Goal: Book appointment/travel/reservation

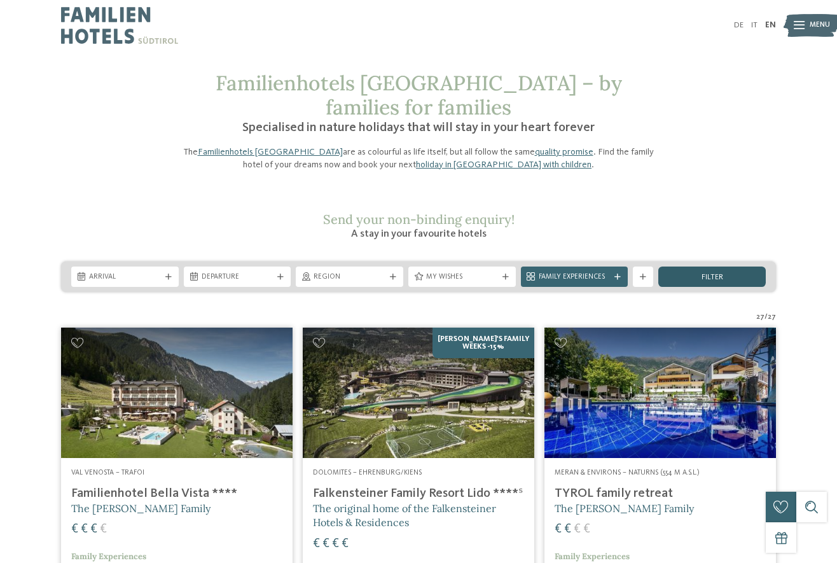
click at [704, 273] on span "filter" at bounding box center [712, 277] width 22 height 8
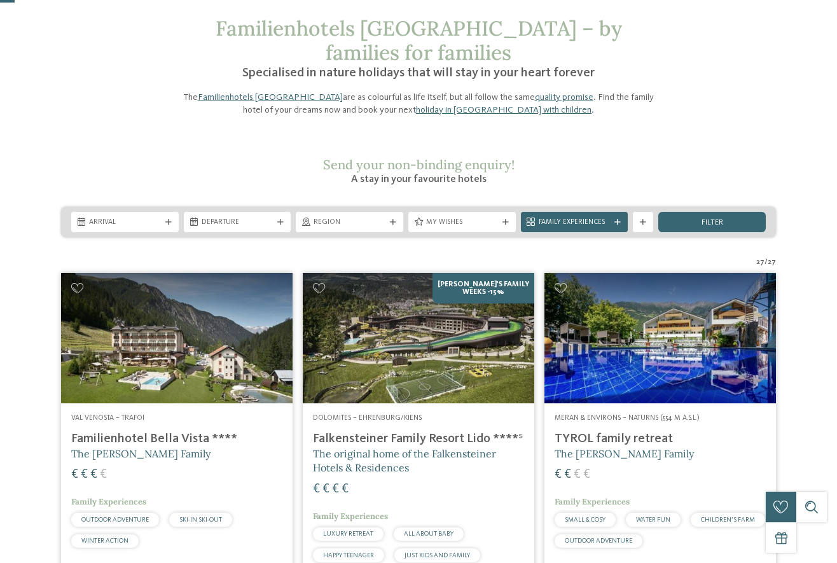
scroll to position [53, 0]
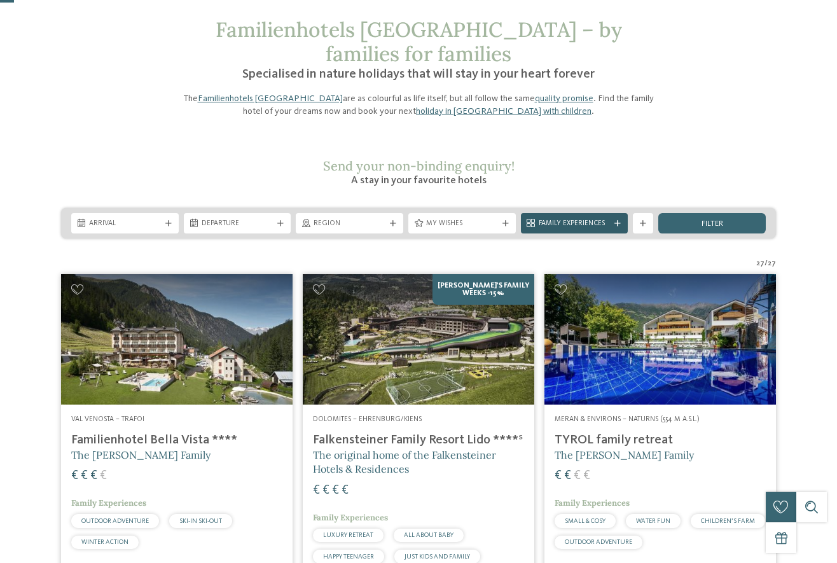
click at [616, 221] on icon at bounding box center [617, 224] width 6 height 6
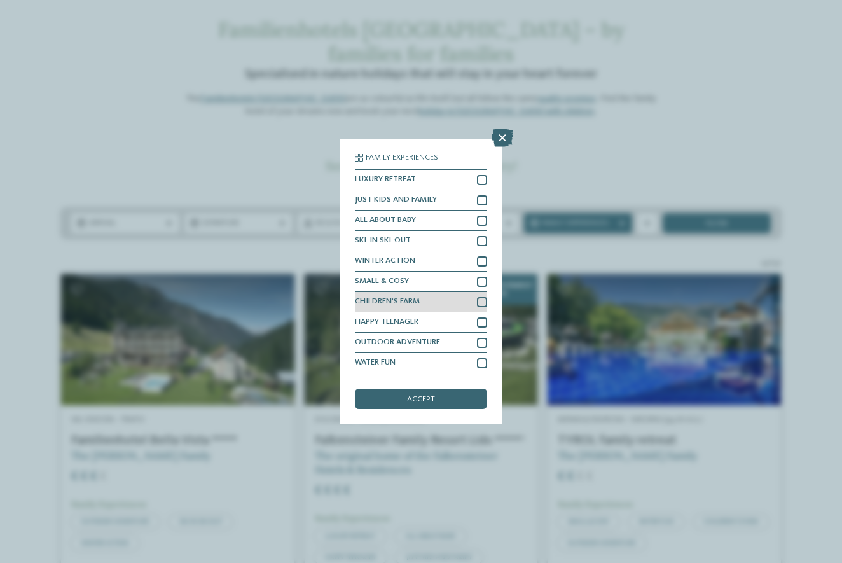
click at [480, 297] on div at bounding box center [482, 302] width 10 height 10
click at [441, 389] on div "accept" at bounding box center [421, 399] width 132 height 20
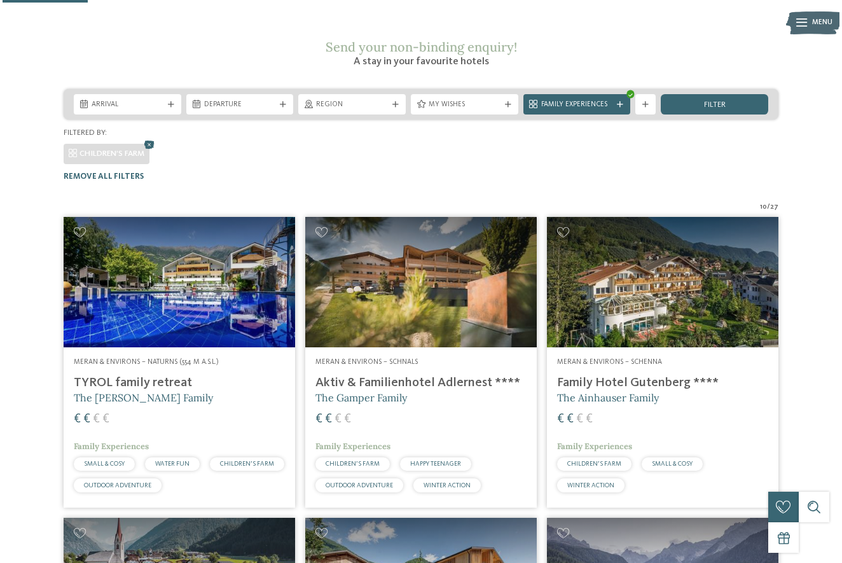
scroll to position [165, 0]
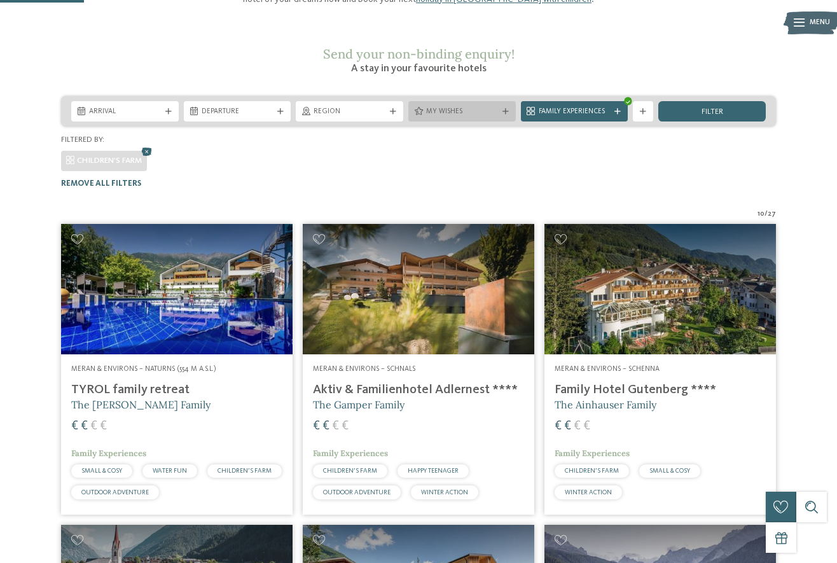
click at [491, 107] on span "My wishes" at bounding box center [462, 112] width 72 height 10
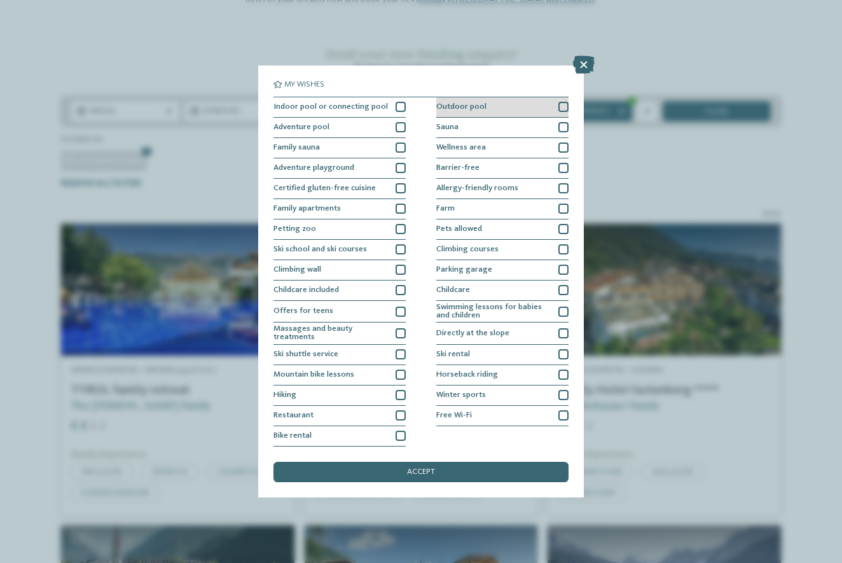
click at [561, 102] on div at bounding box center [563, 107] width 10 height 10
click at [560, 203] on div at bounding box center [563, 208] width 10 height 10
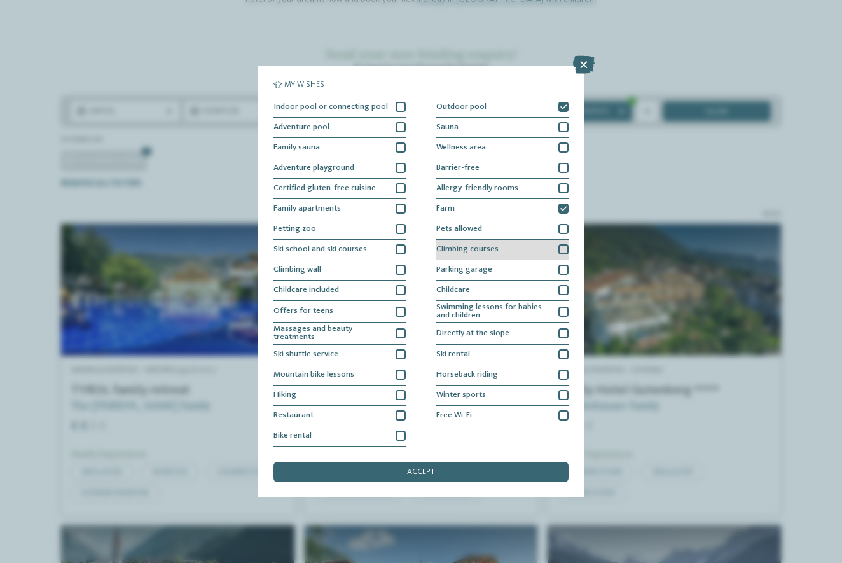
click at [563, 244] on div at bounding box center [563, 249] width 10 height 10
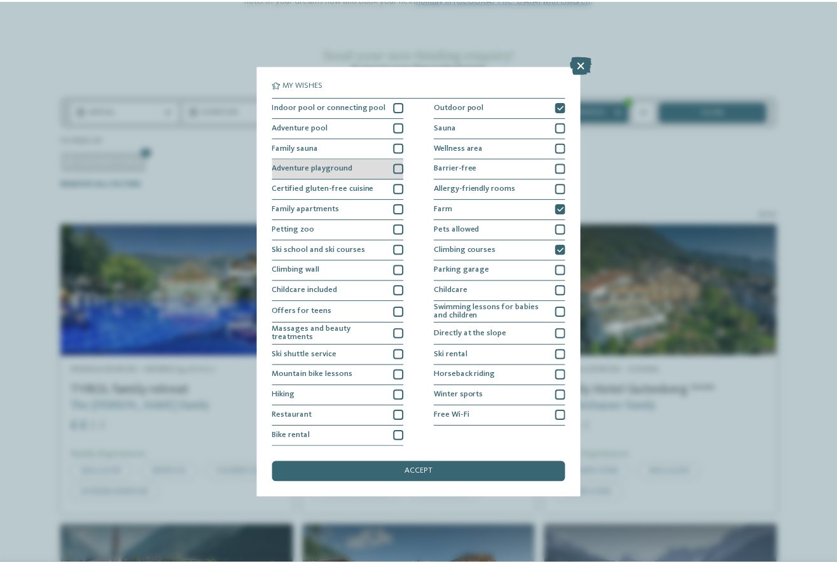
scroll to position [0, 0]
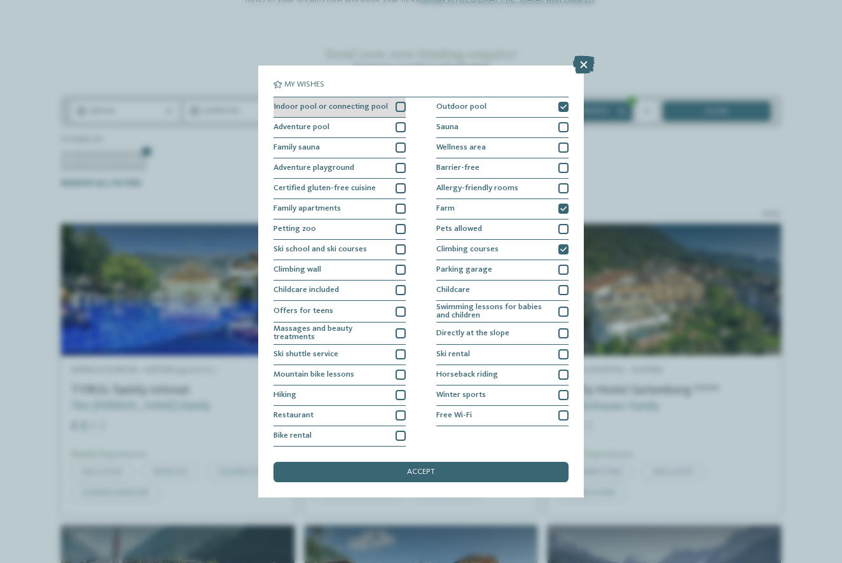
click at [399, 102] on div at bounding box center [401, 107] width 10 height 10
click at [399, 122] on div at bounding box center [401, 127] width 10 height 10
click at [400, 163] on div at bounding box center [401, 168] width 10 height 10
click at [473, 462] on div "accept" at bounding box center [420, 472] width 295 height 20
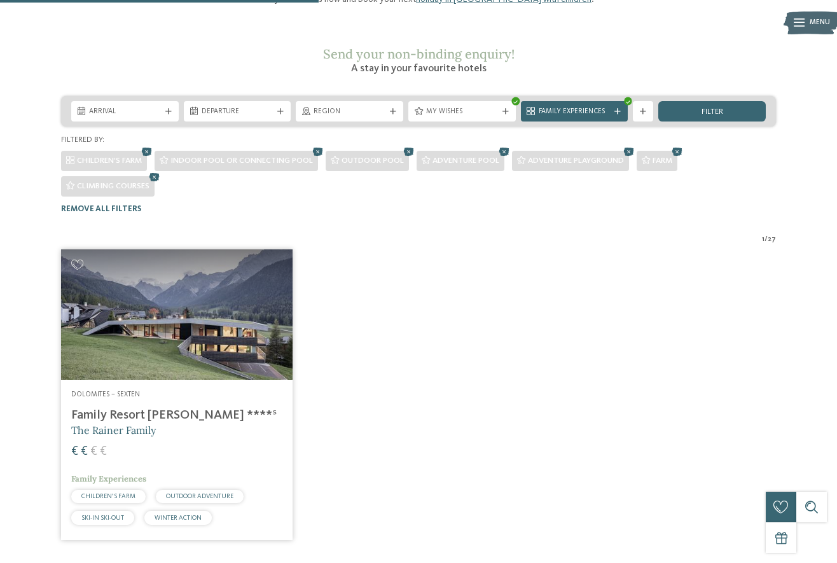
scroll to position [314, 0]
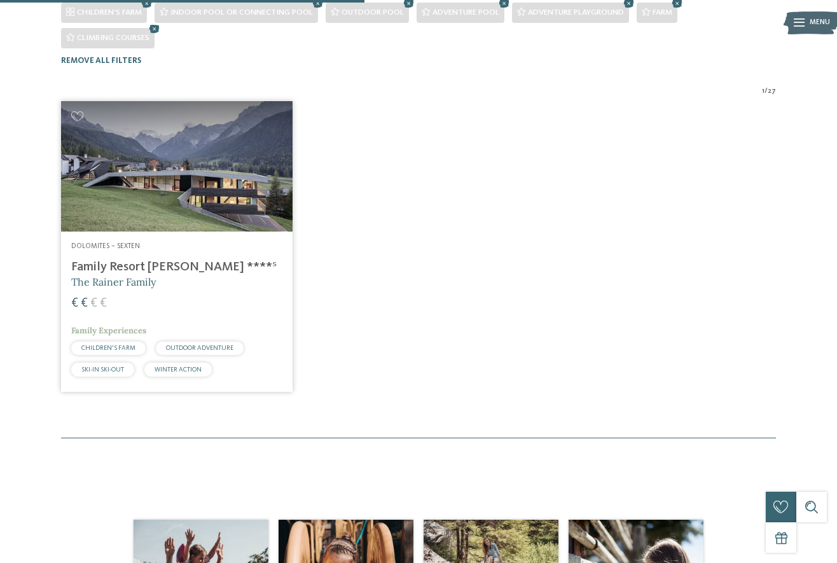
click at [133, 168] on img at bounding box center [176, 166] width 231 height 130
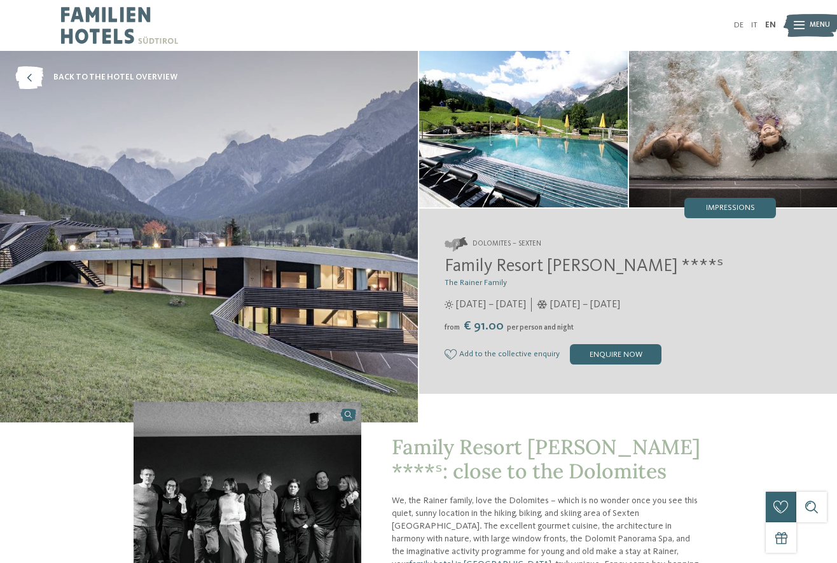
click at [761, 120] on img at bounding box center [733, 129] width 209 height 156
click at [613, 355] on div "enquire now" at bounding box center [616, 354] width 92 height 20
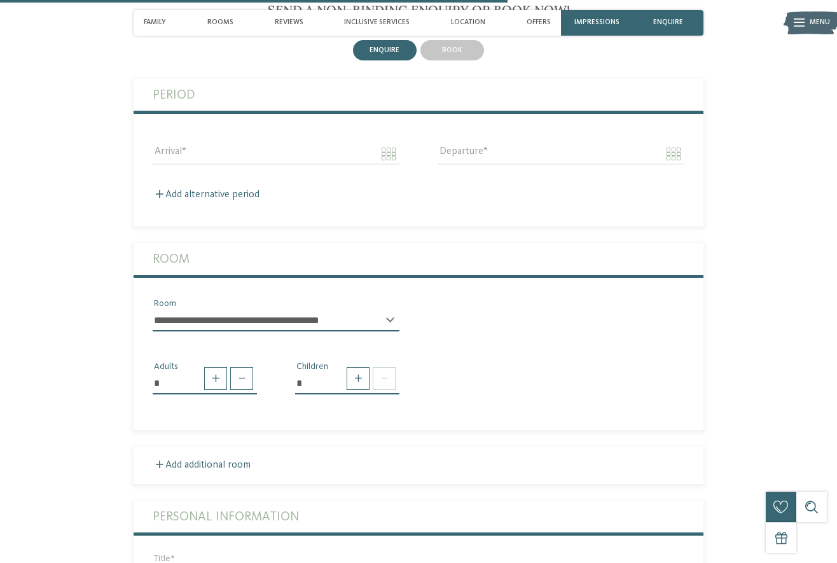
scroll to position [1665, 0]
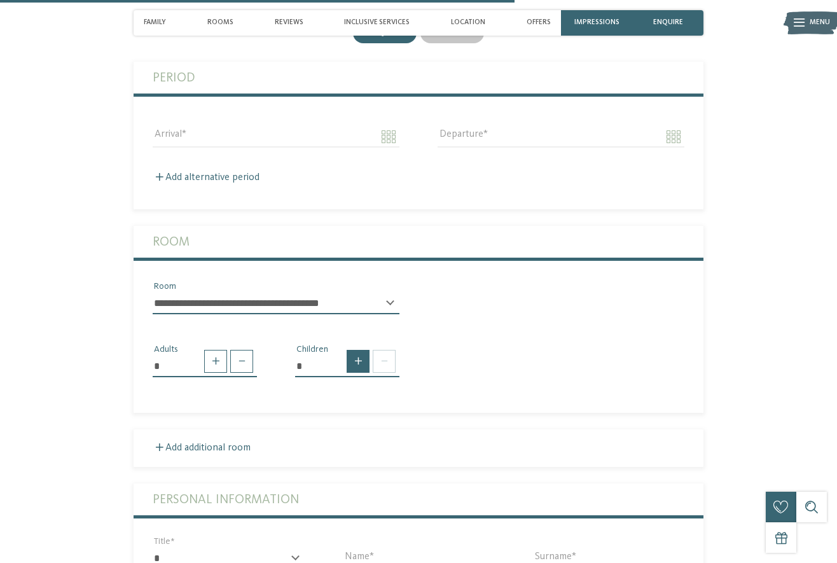
click at [360, 352] on span at bounding box center [358, 361] width 23 height 23
type input "*"
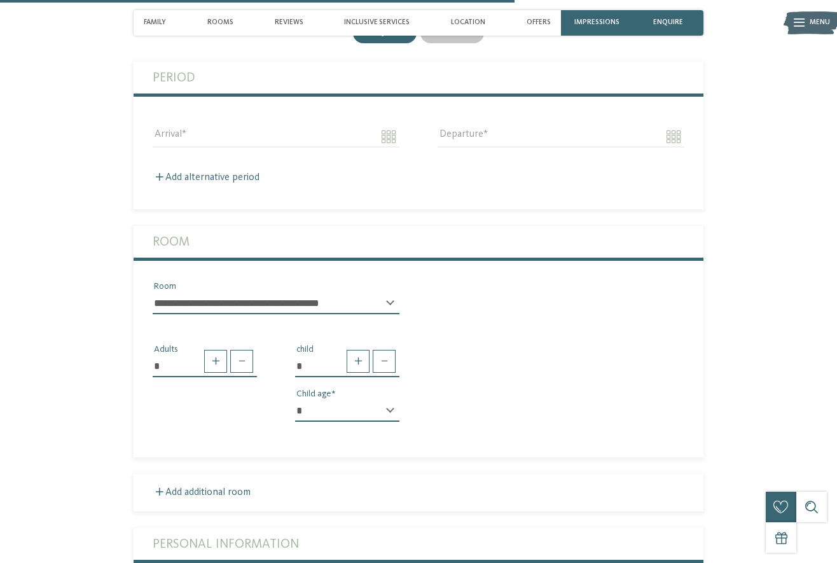
select select "*"
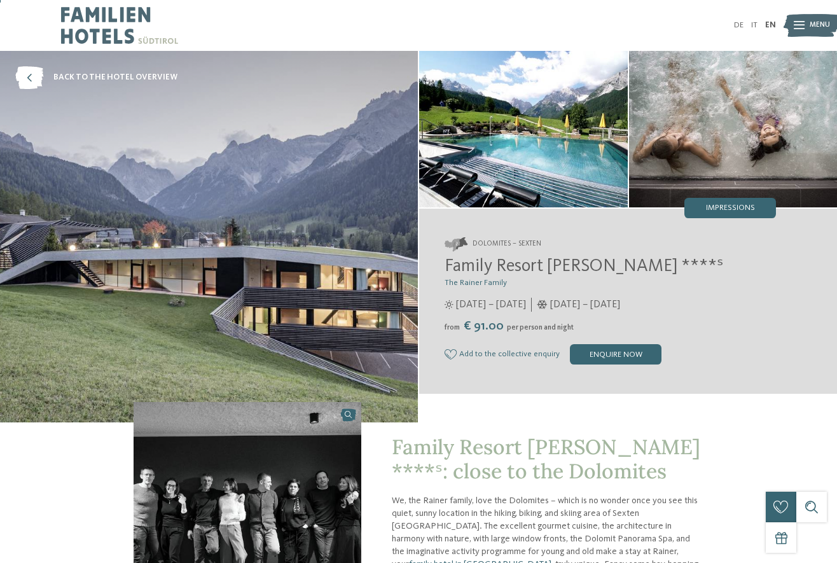
scroll to position [0, 0]
click at [108, 77] on span "back to the hotel overview" at bounding box center [115, 77] width 124 height 11
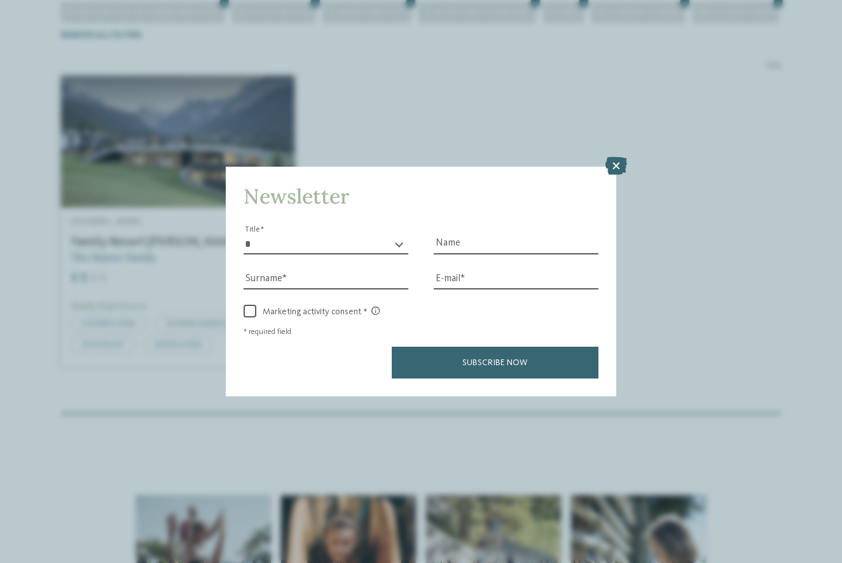
click at [173, 88] on div "Newsletter * ** ** ****** ** Title Name Surname E-mail link link" at bounding box center [421, 281] width 842 height 563
